Goal: Information Seeking & Learning: Find specific fact

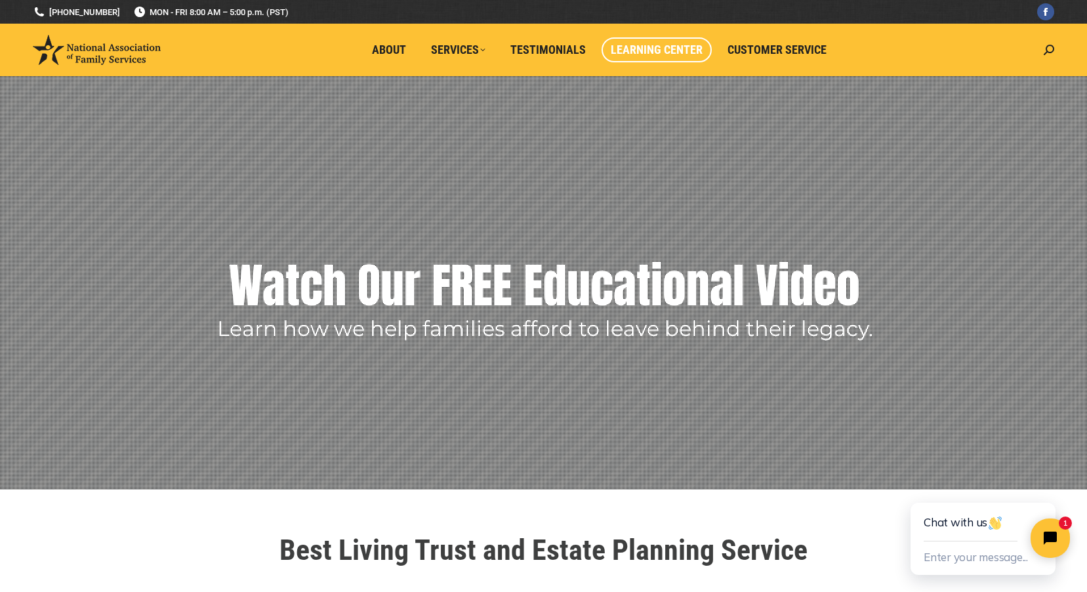
click at [669, 49] on span "Learning Center" at bounding box center [657, 50] width 92 height 14
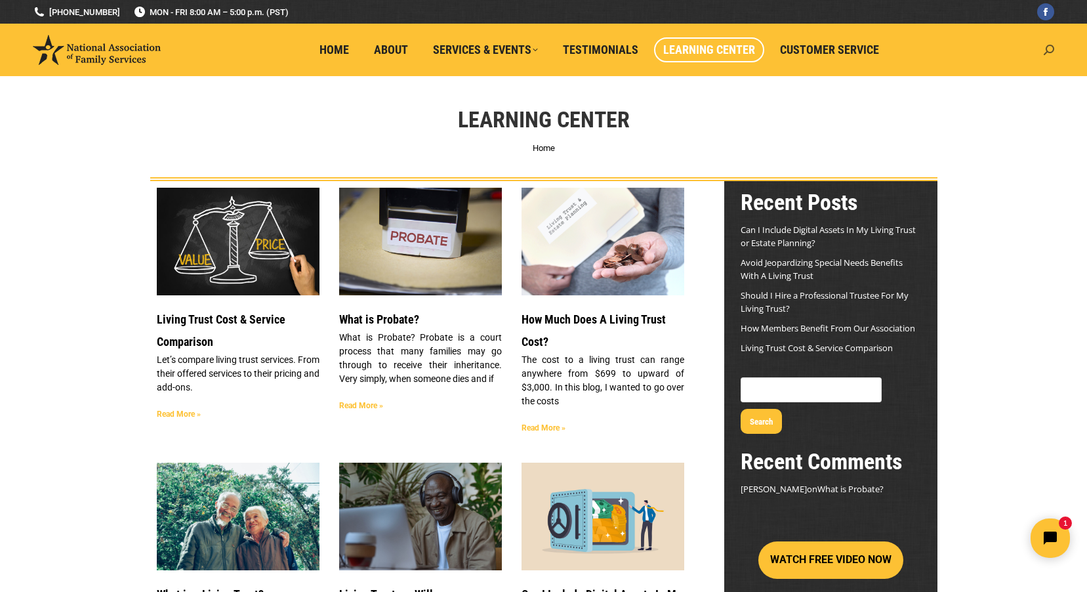
click at [1047, 49] on icon at bounding box center [1049, 50] width 10 height 10
type input "deed sample"
click at [1042, 78] on icon "Search" at bounding box center [1041, 78] width 10 height 10
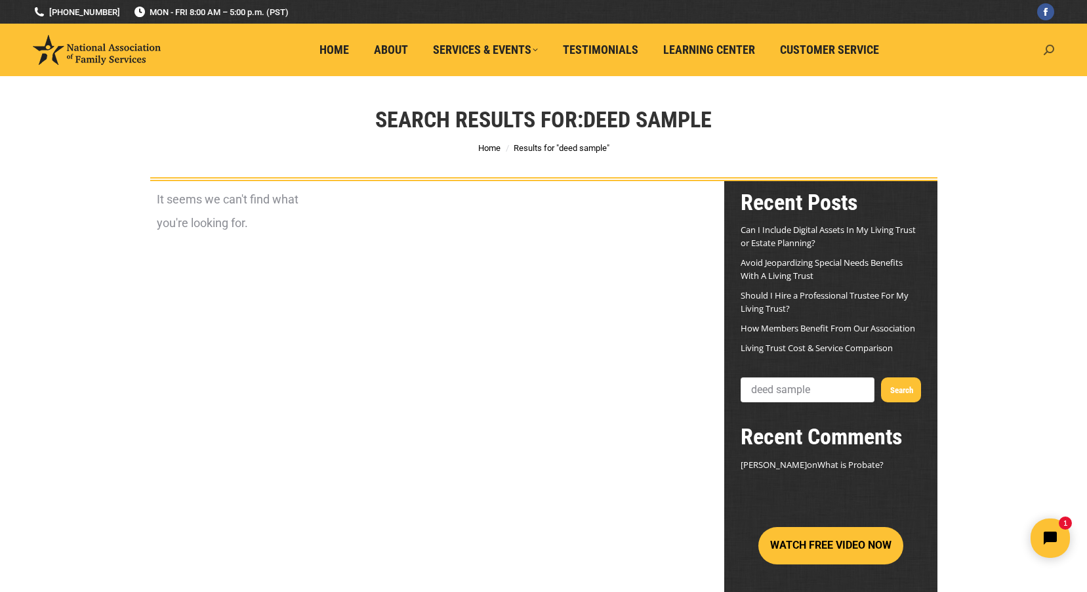
click at [1046, 49] on icon at bounding box center [1049, 50] width 10 height 10
click at [1000, 86] on input "deed sample" at bounding box center [988, 79] width 131 height 22
type input "deed"
click at [1011, 154] on div "Search Results for: deed sample You are here: Home Results for "deed sample"" at bounding box center [543, 128] width 1087 height 105
click at [1046, 50] on icon at bounding box center [1049, 50] width 10 height 10
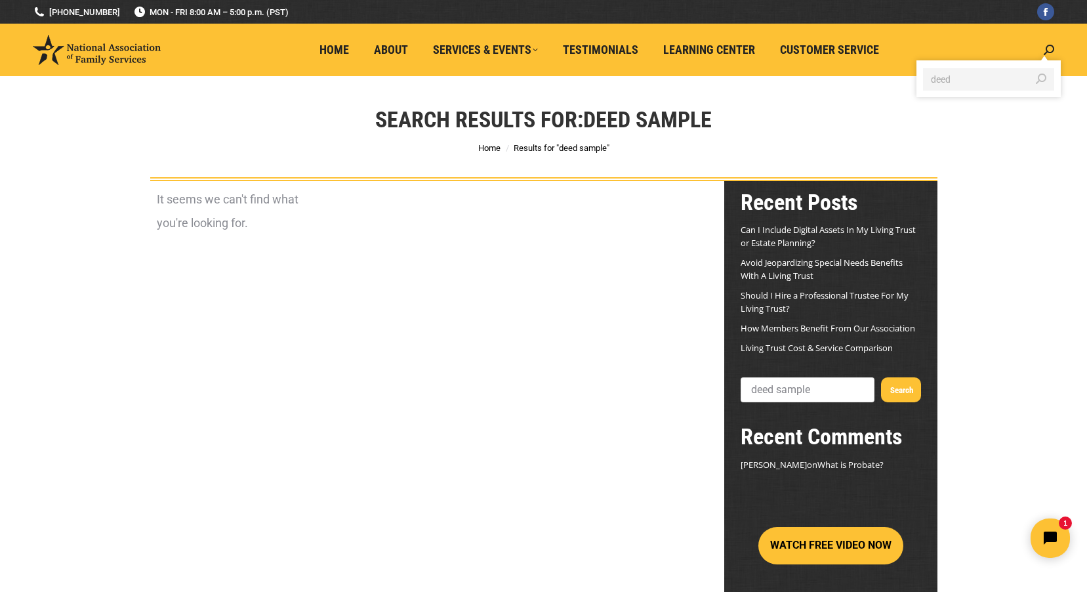
click at [1039, 81] on icon "Search" at bounding box center [1041, 78] width 10 height 10
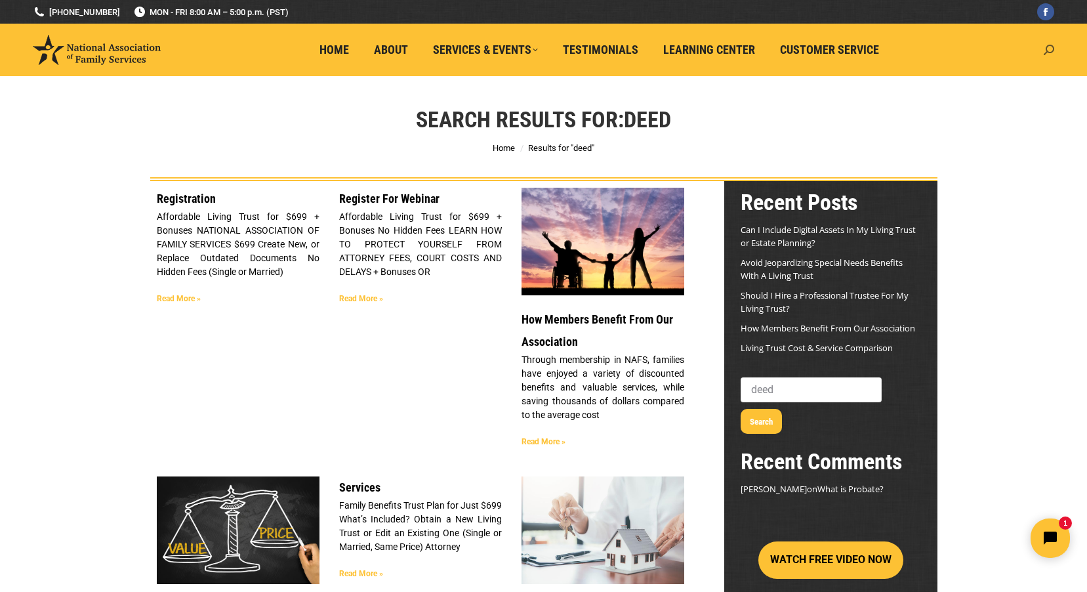
click at [1049, 47] on icon at bounding box center [1049, 50] width 10 height 10
click at [1044, 80] on icon "Search" at bounding box center [1041, 78] width 10 height 10
